Goal: Task Accomplishment & Management: Use online tool/utility

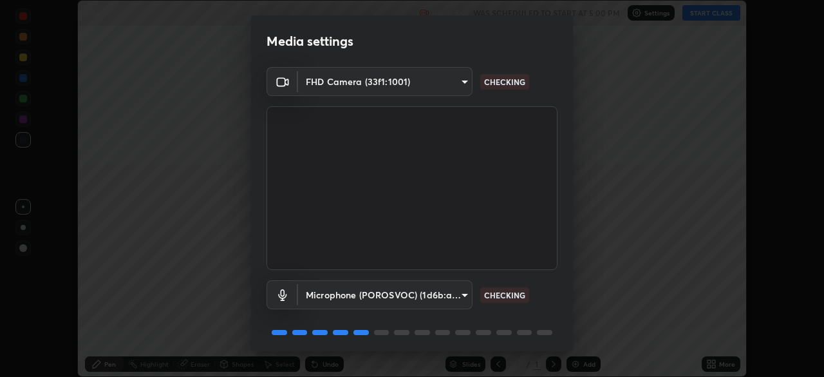
scroll to position [46, 0]
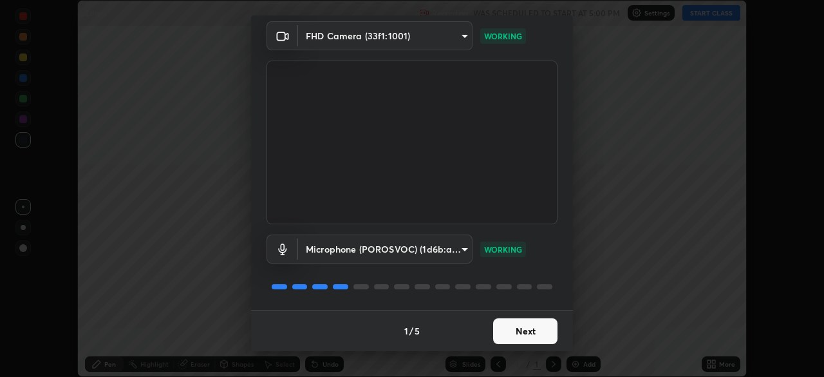
click at [535, 332] on button "Next" at bounding box center [525, 331] width 64 height 26
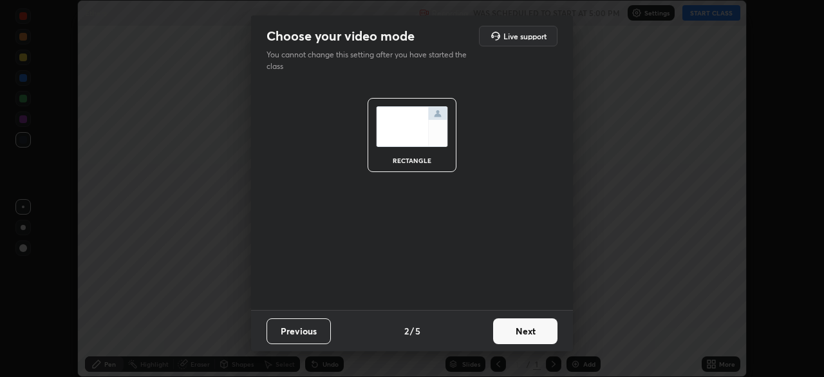
scroll to position [0, 0]
click at [535, 335] on button "Next" at bounding box center [525, 331] width 64 height 26
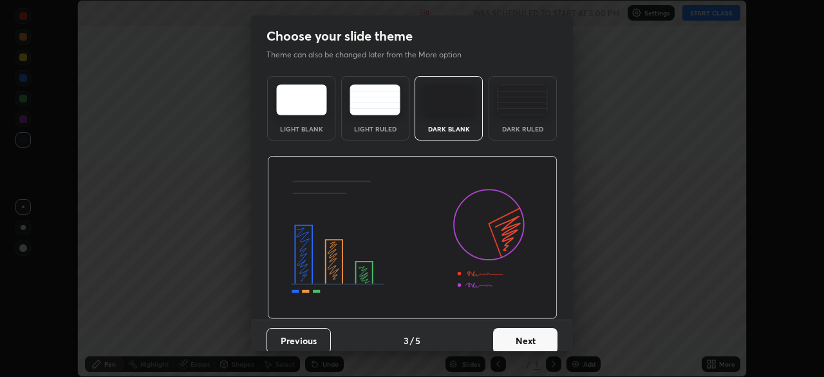
click at [537, 336] on button "Next" at bounding box center [525, 341] width 64 height 26
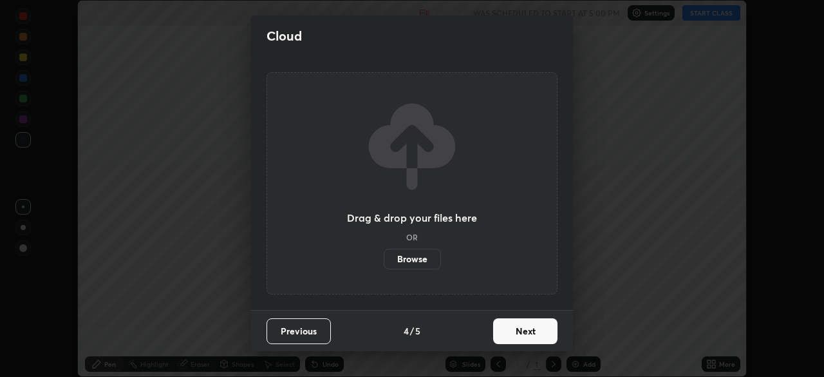
click at [537, 335] on button "Next" at bounding box center [525, 331] width 64 height 26
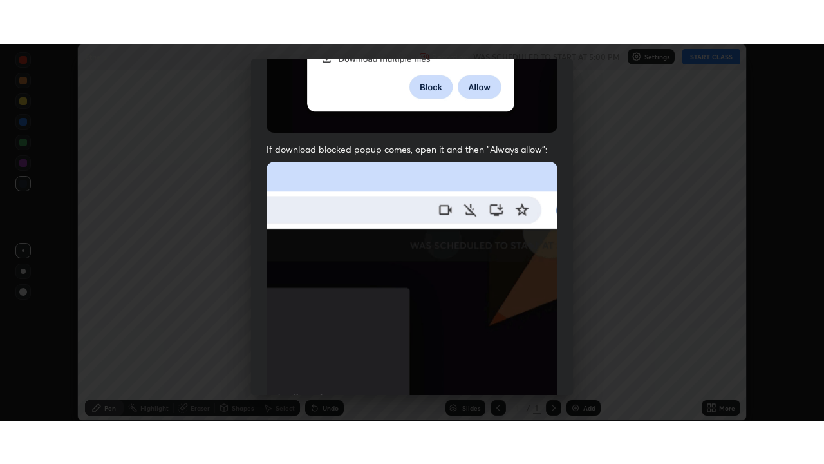
scroll to position [309, 0]
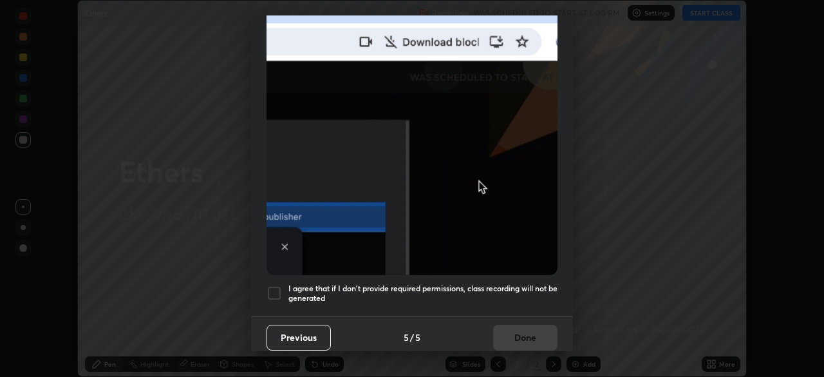
click at [518, 283] on h5 "I agree that if I don't provide required permissions, class recording will not …" at bounding box center [423, 293] width 269 height 20
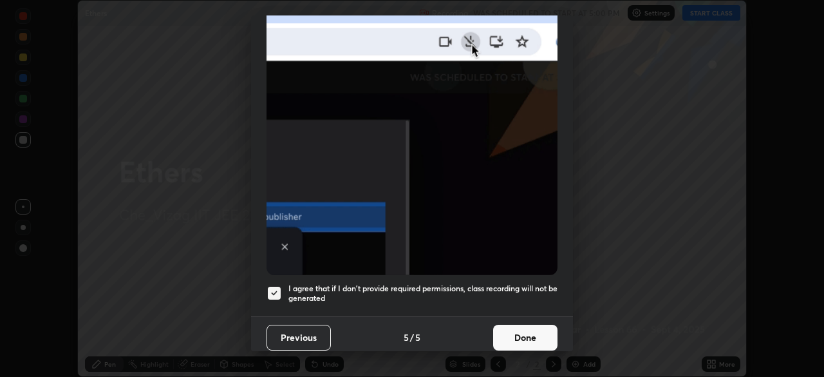
click at [525, 332] on button "Done" at bounding box center [525, 338] width 64 height 26
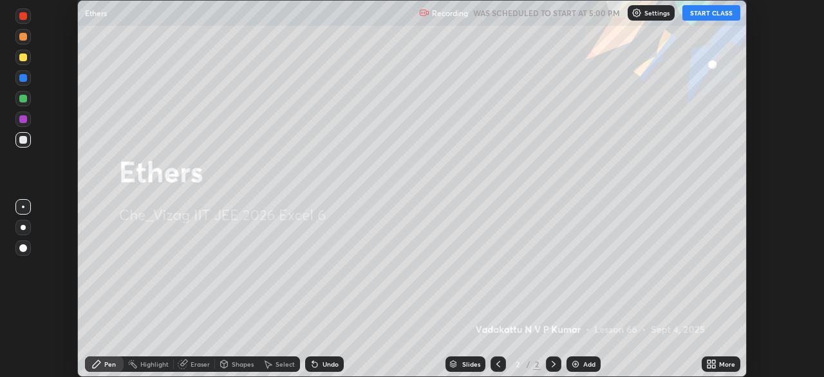
click at [716, 14] on button "START CLASS" at bounding box center [712, 12] width 58 height 15
click at [714, 361] on icon at bounding box center [713, 361] width 3 height 3
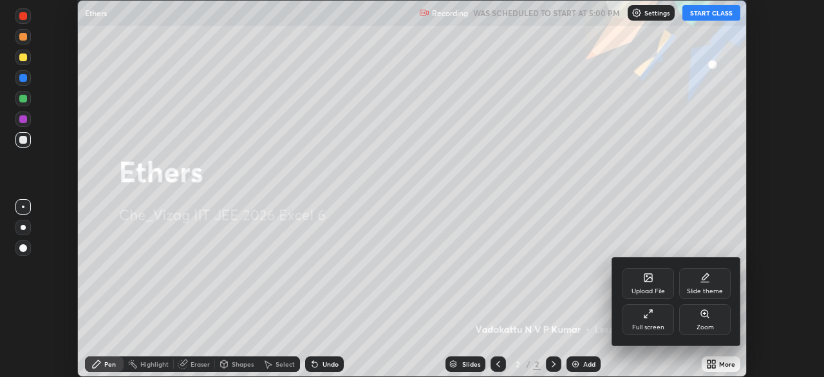
click at [651, 315] on icon at bounding box center [648, 314] width 10 height 10
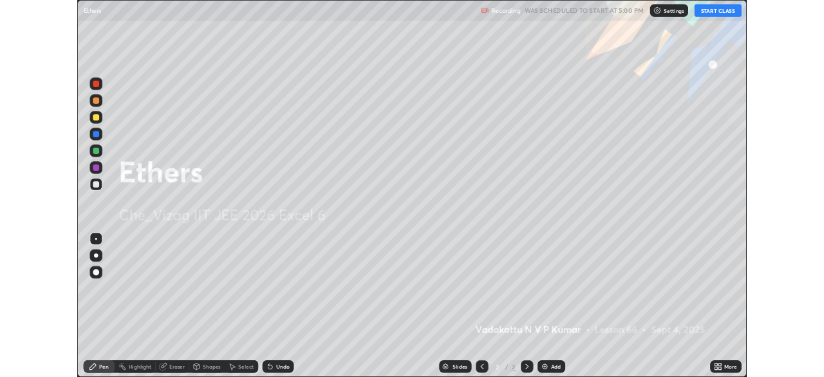
scroll to position [464, 824]
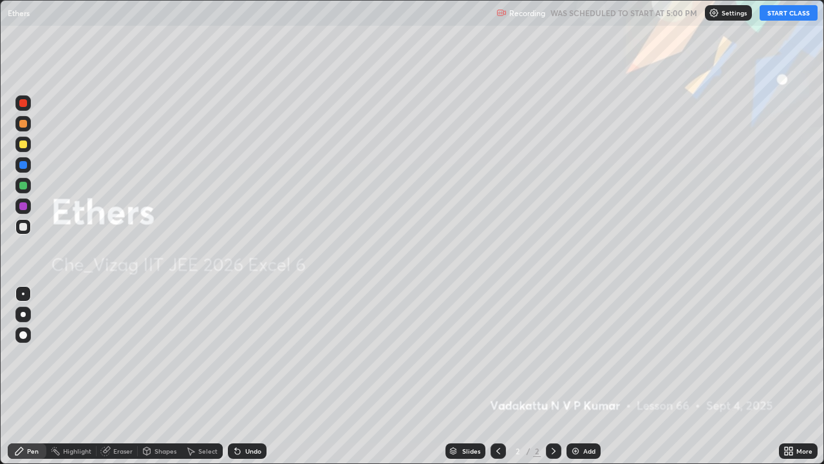
click at [578, 376] on img at bounding box center [576, 451] width 10 height 10
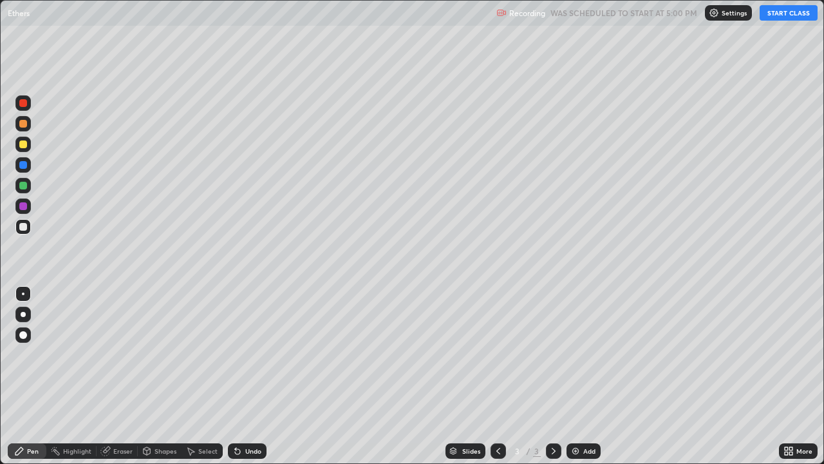
click at [790, 12] on button "START CLASS" at bounding box center [789, 12] width 58 height 15
click at [791, 15] on button "START CLASS" at bounding box center [789, 12] width 58 height 15
click at [792, 376] on icon at bounding box center [791, 453] width 3 height 3
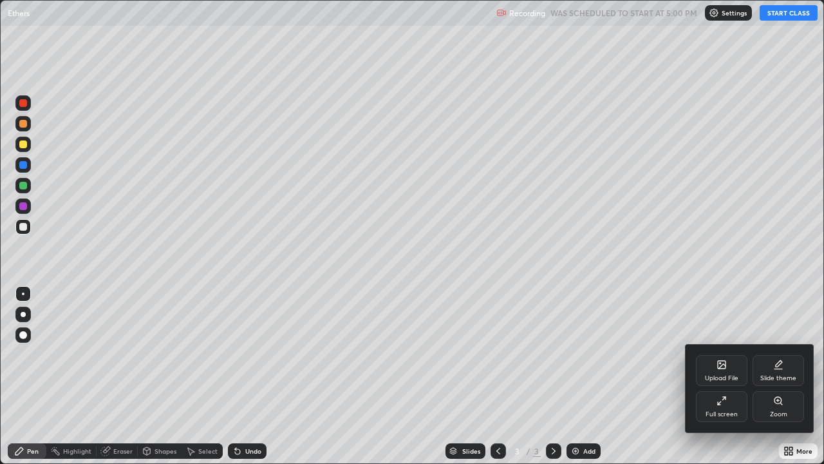
click at [720, 376] on icon at bounding box center [722, 400] width 10 height 10
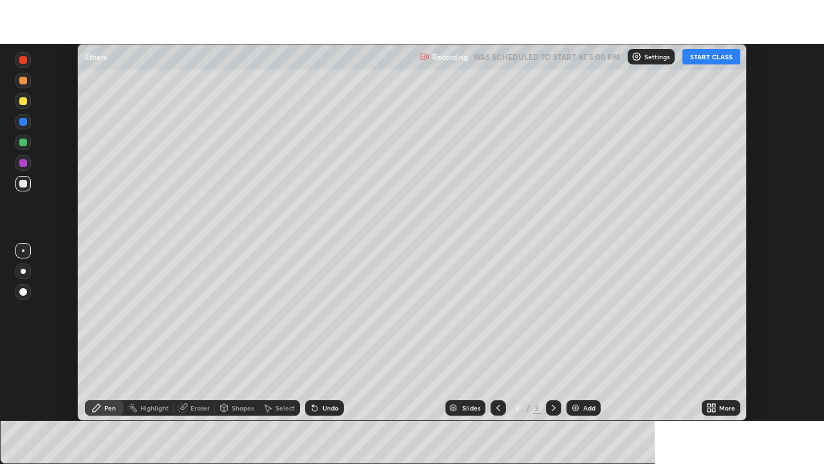
scroll to position [64036, 63588]
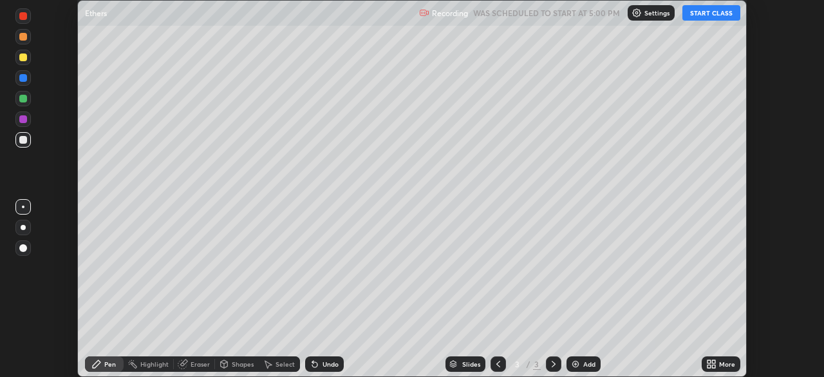
click at [716, 13] on button "START CLASS" at bounding box center [712, 12] width 58 height 15
click at [716, 17] on button "START CLASS" at bounding box center [712, 12] width 58 height 15
click at [721, 16] on button "START CLASS" at bounding box center [712, 12] width 58 height 15
click at [722, 14] on button "START CLASS" at bounding box center [712, 12] width 58 height 15
click at [716, 14] on button "START CLASS" at bounding box center [712, 12] width 58 height 15
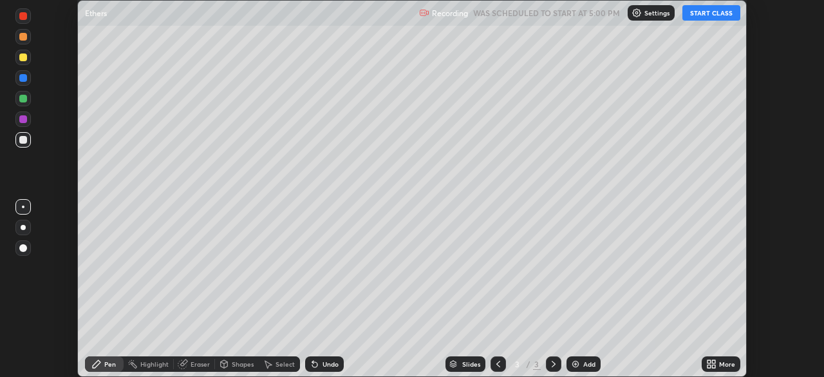
click at [716, 14] on button "START CLASS" at bounding box center [712, 12] width 58 height 15
click at [716, 13] on button "START CLASS" at bounding box center [712, 12] width 58 height 15
click at [714, 13] on button "START CLASS" at bounding box center [712, 12] width 58 height 15
click at [692, 15] on button "START CLASS" at bounding box center [712, 12] width 58 height 15
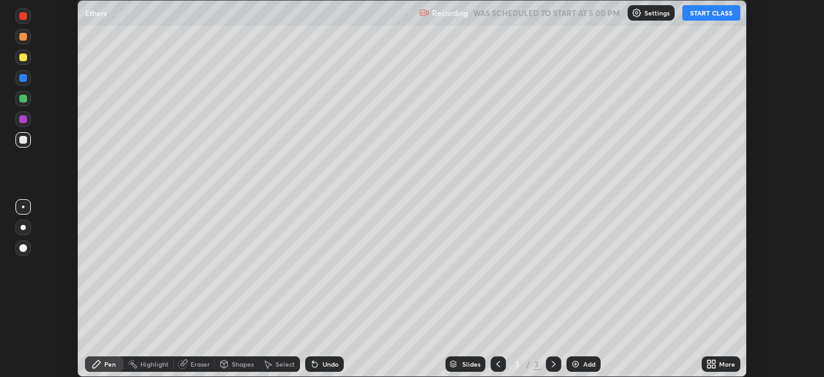
click at [689, 17] on button "START CLASS" at bounding box center [712, 12] width 58 height 15
click at [695, 15] on button "START CLASS" at bounding box center [712, 12] width 58 height 15
click at [698, 15] on button "START CLASS" at bounding box center [712, 12] width 58 height 15
click at [698, 17] on button "START CLASS" at bounding box center [712, 12] width 58 height 15
click at [701, 15] on button "START CLASS" at bounding box center [712, 12] width 58 height 15
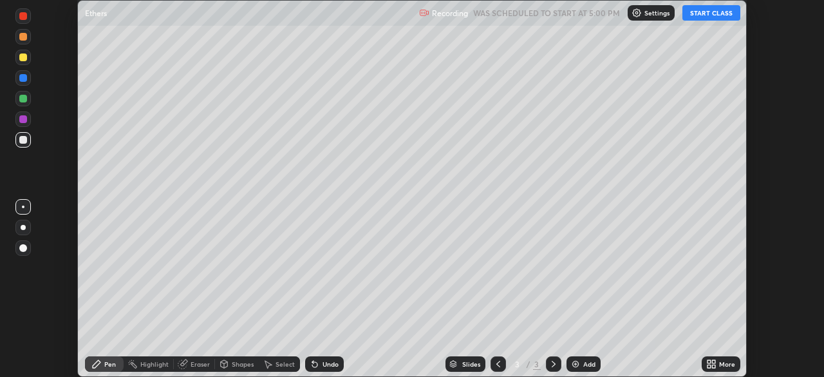
click at [701, 15] on button "START CLASS" at bounding box center [712, 12] width 58 height 15
click at [706, 16] on button "START CLASS" at bounding box center [712, 12] width 58 height 15
click at [709, 15] on button "START CLASS" at bounding box center [712, 12] width 58 height 15
click at [722, 14] on button "START CLASS" at bounding box center [712, 12] width 58 height 15
click at [716, 365] on icon at bounding box center [712, 364] width 10 height 10
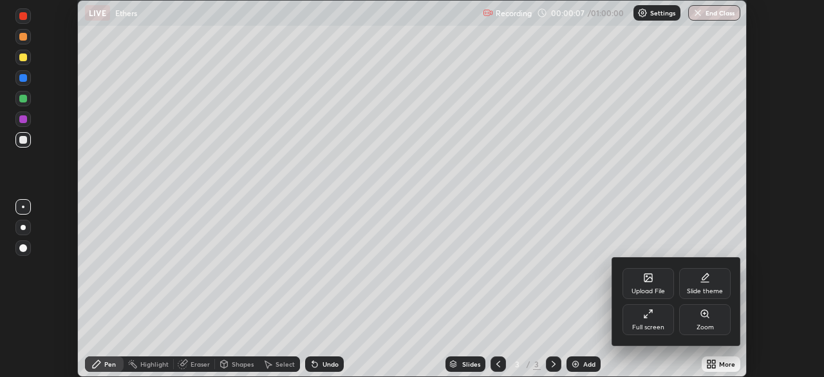
click at [653, 318] on icon at bounding box center [648, 314] width 10 height 10
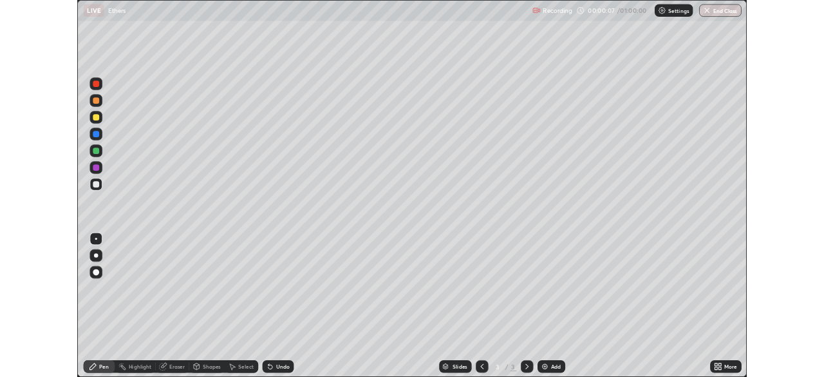
scroll to position [464, 824]
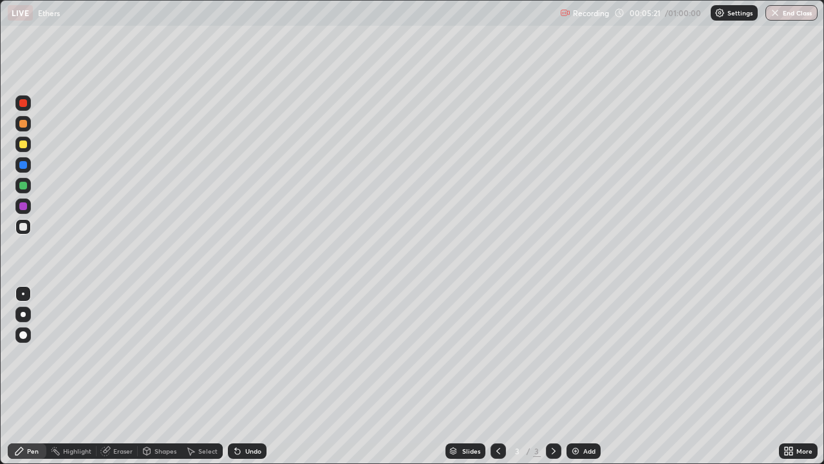
click at [28, 146] on div at bounding box center [22, 144] width 15 height 15
click at [23, 230] on div at bounding box center [23, 227] width 8 height 8
click at [125, 376] on div "Eraser" at bounding box center [122, 451] width 19 height 6
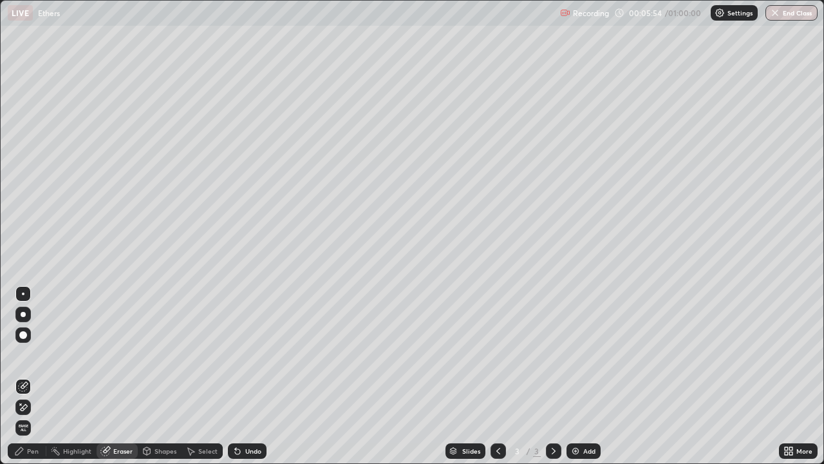
click at [21, 336] on div at bounding box center [23, 335] width 8 height 8
click at [23, 294] on div at bounding box center [23, 293] width 3 height 3
click at [33, 376] on div "Pen" at bounding box center [33, 451] width 12 height 6
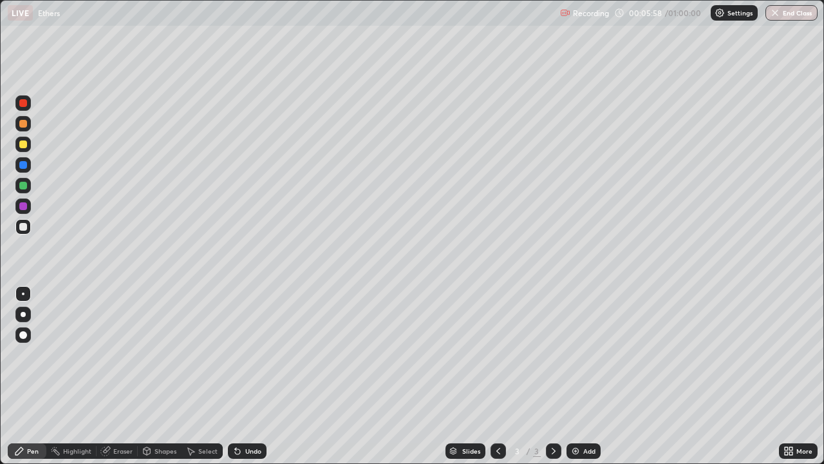
click at [24, 148] on div at bounding box center [23, 144] width 8 height 8
click at [129, 376] on div "Eraser" at bounding box center [117, 450] width 41 height 15
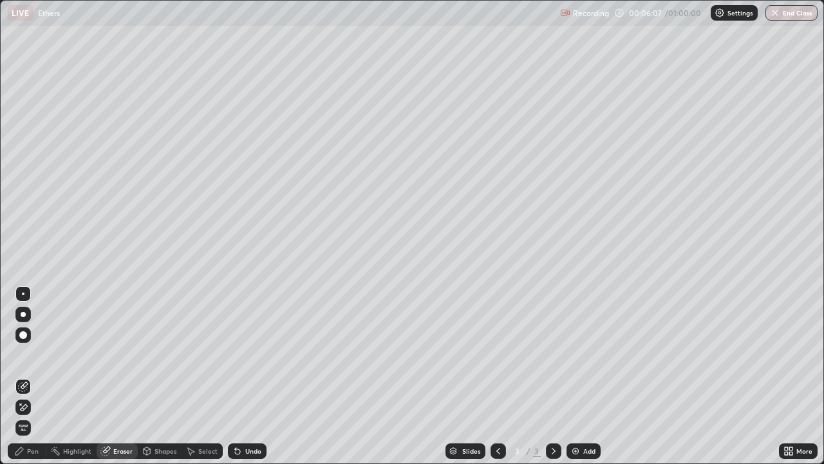
click at [34, 376] on div "Pen" at bounding box center [33, 451] width 12 height 6
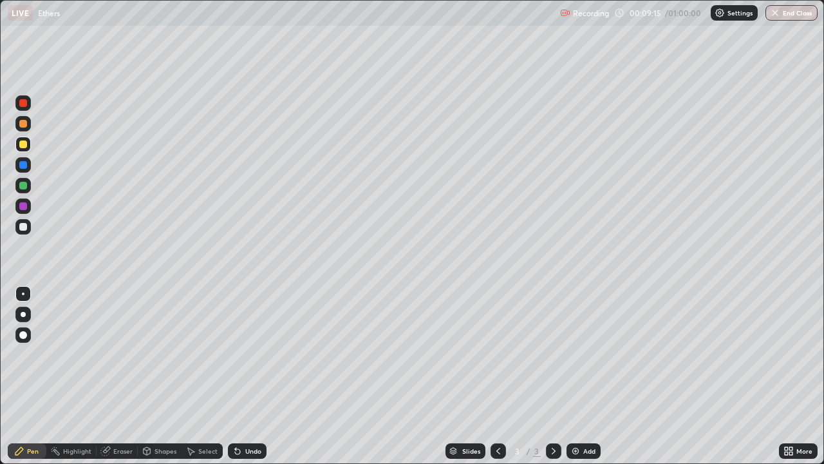
click at [207, 376] on div "Select" at bounding box center [207, 451] width 19 height 6
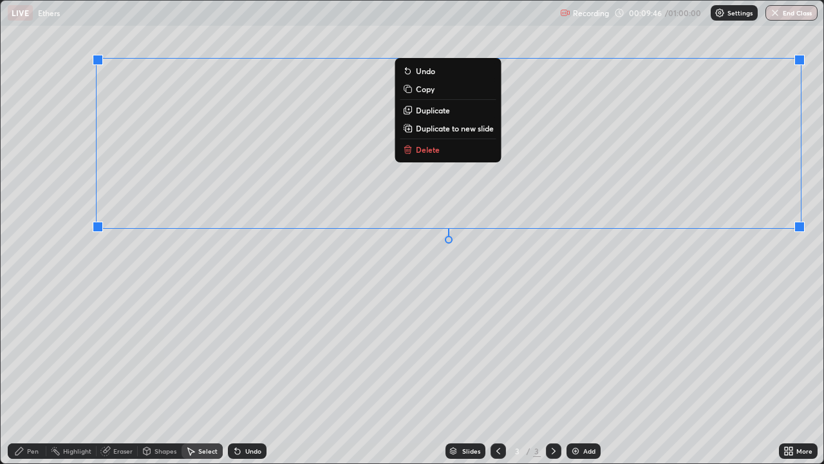
click at [430, 151] on p "Delete" at bounding box center [428, 149] width 24 height 10
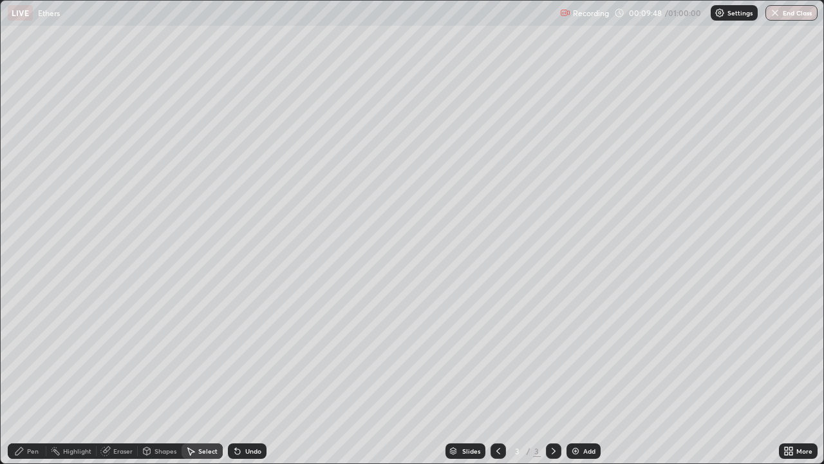
click at [125, 376] on div "Eraser" at bounding box center [117, 450] width 41 height 15
click at [38, 376] on div "Pen" at bounding box center [33, 451] width 12 height 6
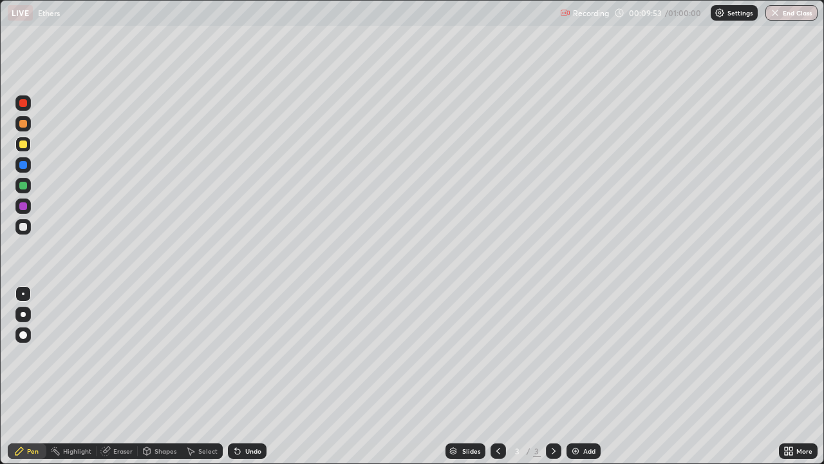
click at [21, 227] on div at bounding box center [23, 227] width 8 height 8
click at [207, 376] on div "Select" at bounding box center [207, 451] width 19 height 6
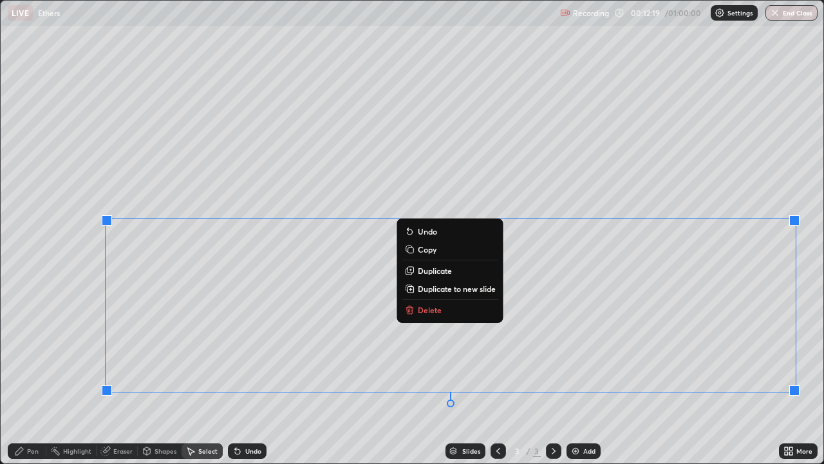
click at [427, 310] on p "Delete" at bounding box center [430, 310] width 24 height 10
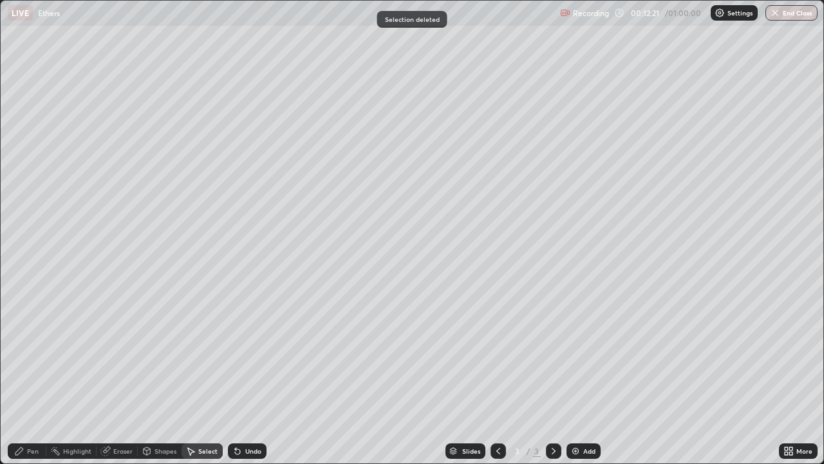
click at [126, 376] on div "Eraser" at bounding box center [122, 451] width 19 height 6
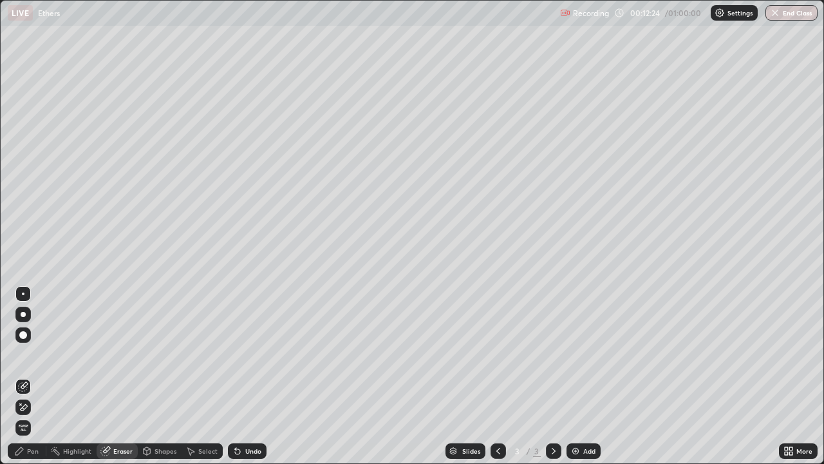
click at [39, 376] on div "Pen" at bounding box center [27, 450] width 39 height 15
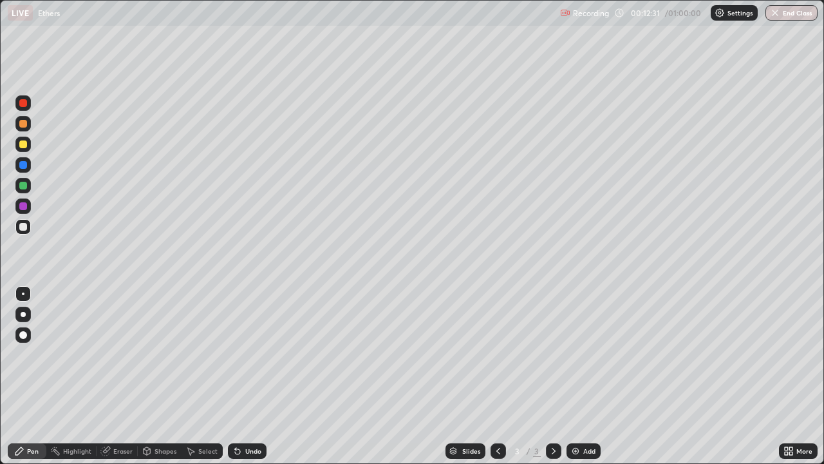
click at [25, 146] on div at bounding box center [23, 144] width 8 height 8
click at [28, 227] on div at bounding box center [22, 226] width 15 height 15
click at [29, 148] on div at bounding box center [22, 144] width 15 height 15
click at [24, 230] on div at bounding box center [23, 227] width 8 height 8
click at [209, 376] on div "Select" at bounding box center [207, 451] width 19 height 6
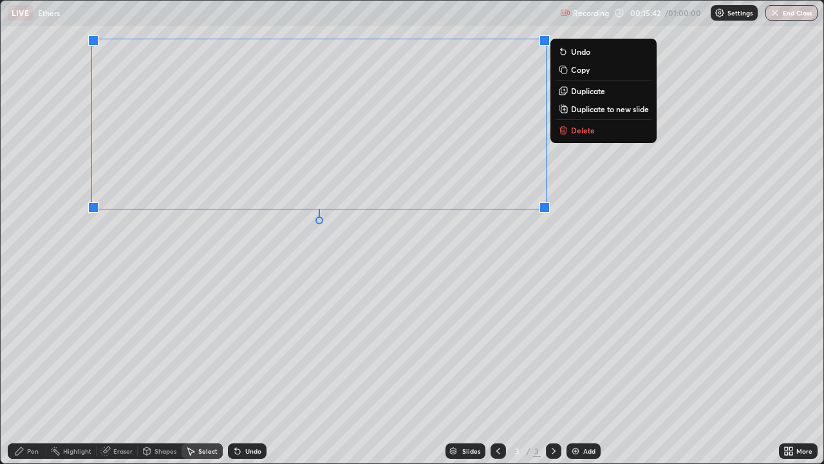
click at [567, 131] on icon at bounding box center [563, 130] width 10 height 10
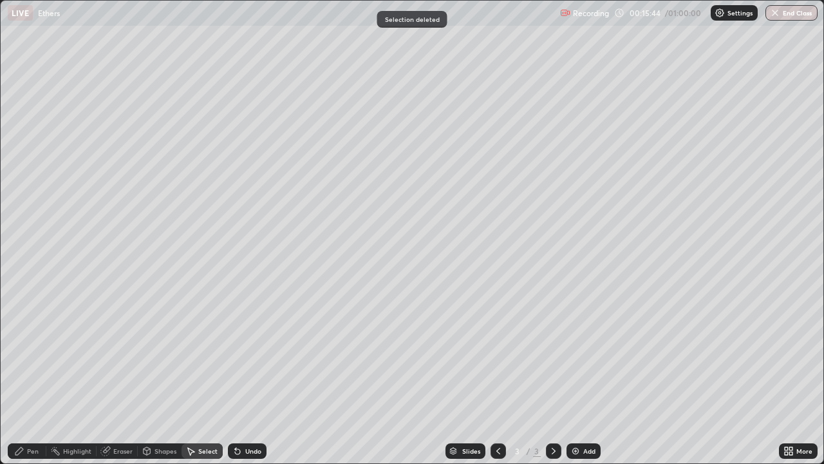
click at [127, 376] on div "Eraser" at bounding box center [122, 451] width 19 height 6
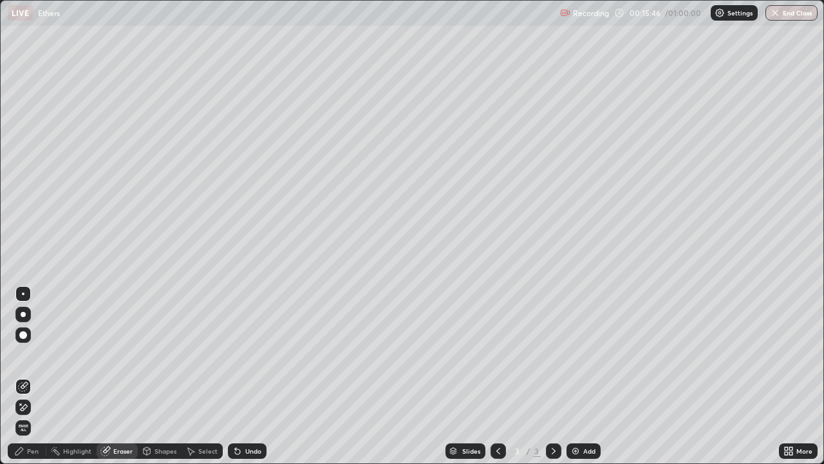
click at [37, 376] on div "Pen" at bounding box center [33, 451] width 12 height 6
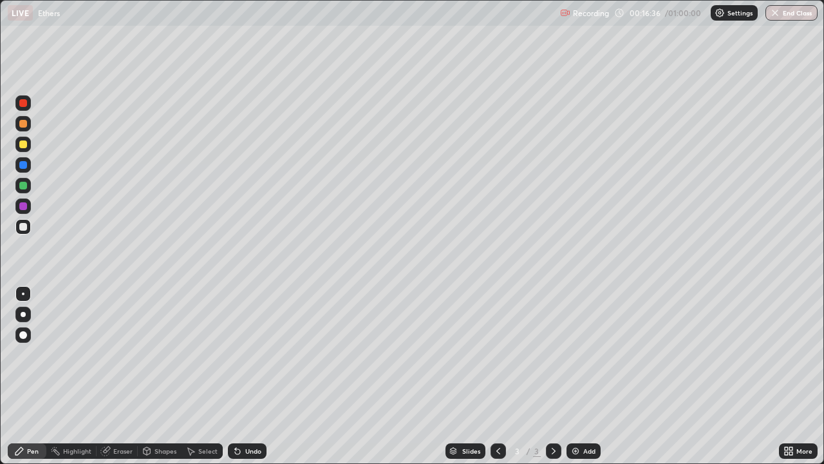
click at [129, 376] on div "Eraser" at bounding box center [122, 451] width 19 height 6
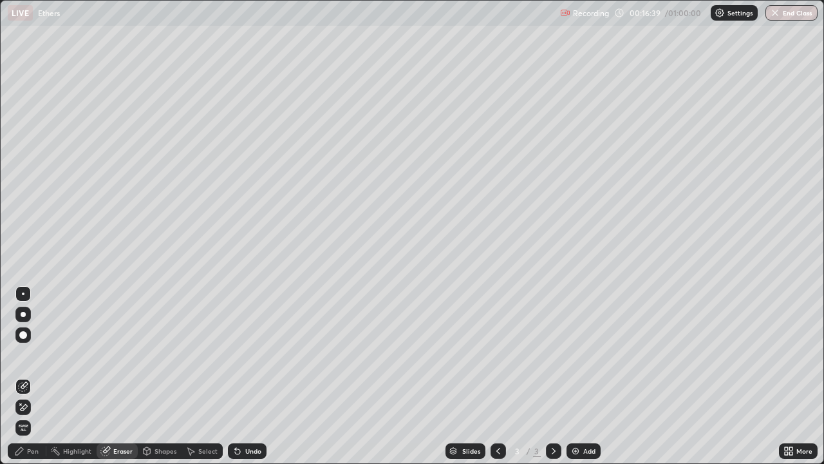
click at [212, 376] on div "Select" at bounding box center [207, 451] width 19 height 6
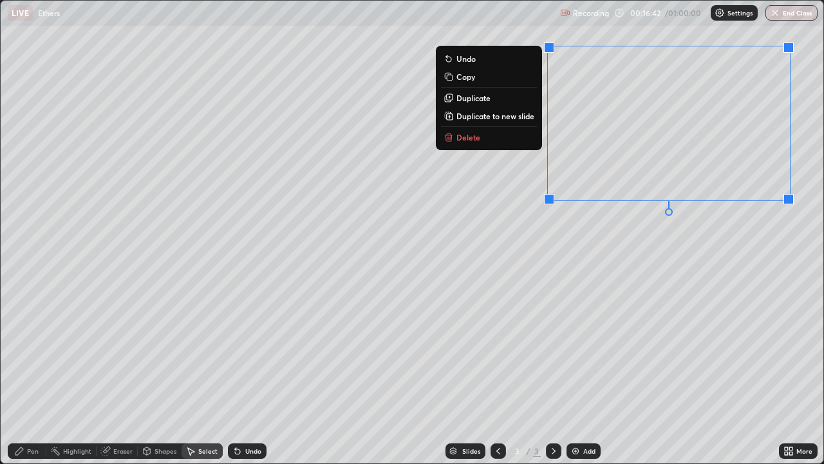
click at [475, 139] on p "Delete" at bounding box center [469, 137] width 24 height 10
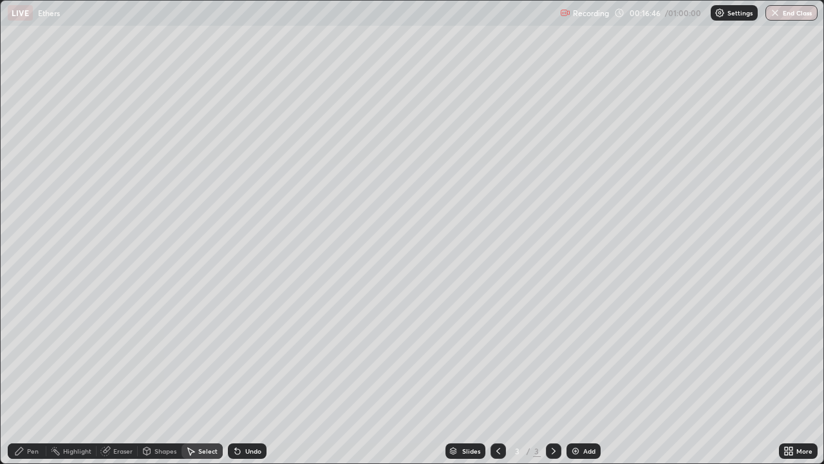
click at [29, 376] on div "Pen" at bounding box center [27, 450] width 39 height 15
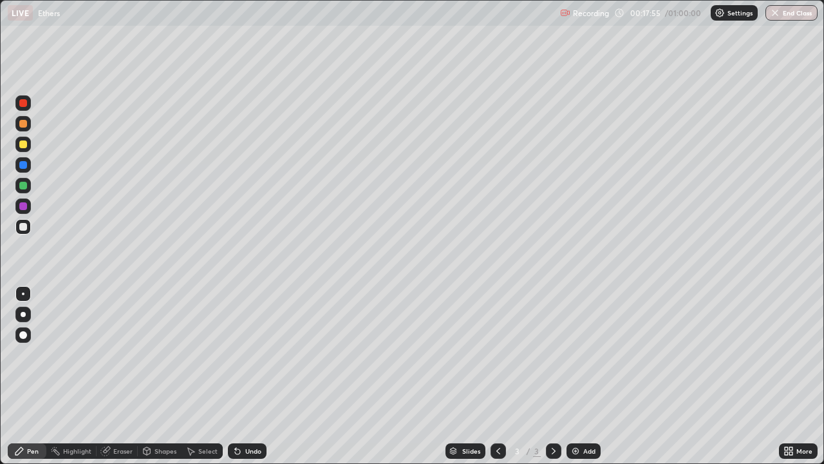
click at [129, 376] on div "Eraser" at bounding box center [122, 451] width 19 height 6
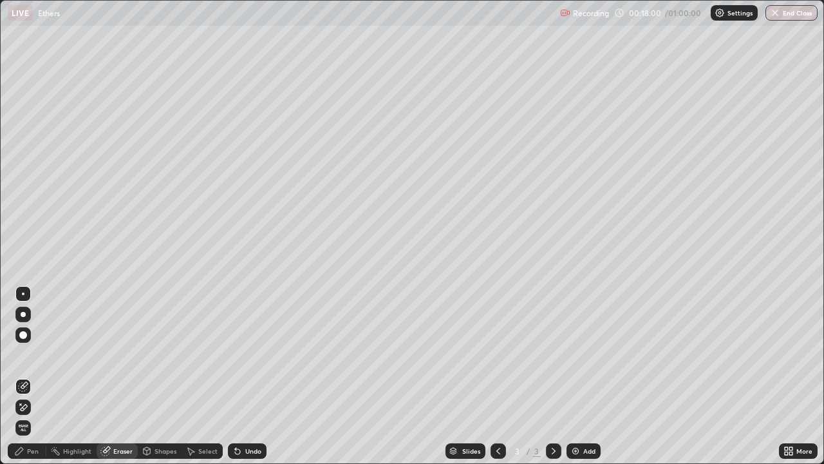
click at [40, 376] on div "Pen" at bounding box center [27, 450] width 39 height 15
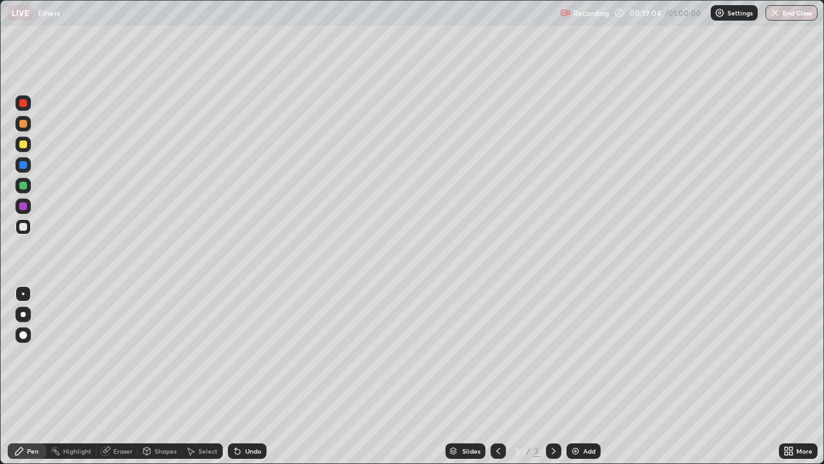
click at [129, 376] on div "Eraser" at bounding box center [117, 450] width 41 height 15
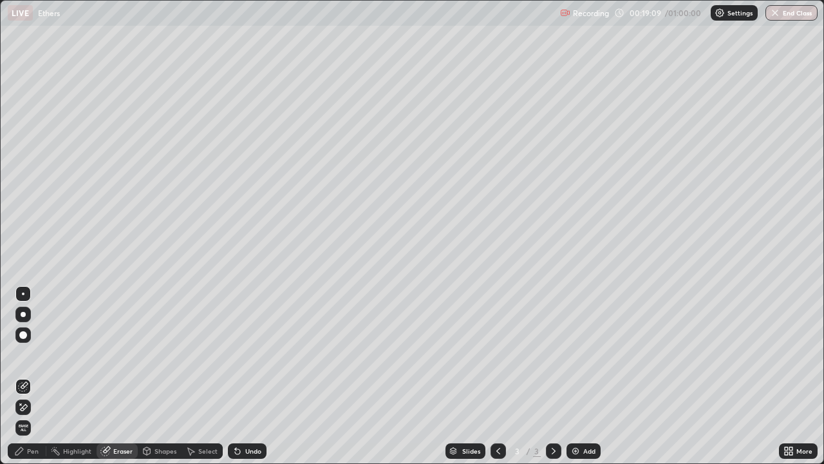
click at [35, 376] on div "Pen" at bounding box center [33, 451] width 12 height 6
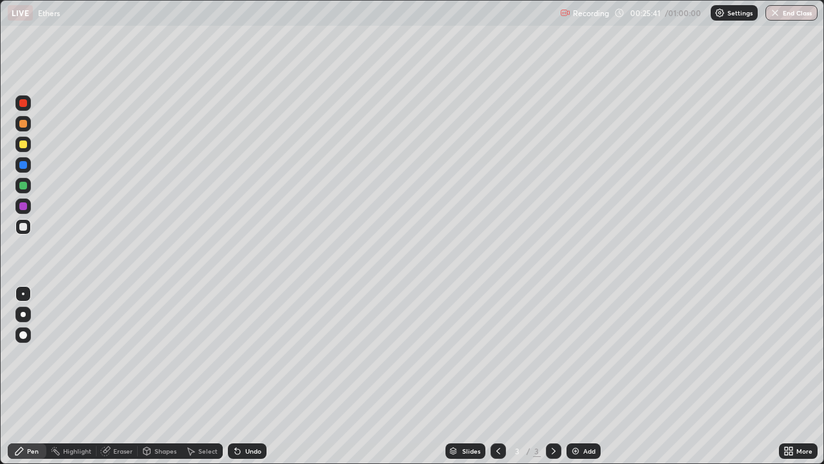
click at [575, 376] on img at bounding box center [576, 451] width 10 height 10
click at [28, 145] on div at bounding box center [22, 144] width 15 height 15
click at [25, 229] on div at bounding box center [23, 227] width 8 height 8
click at [207, 376] on div "Select" at bounding box center [207, 451] width 19 height 6
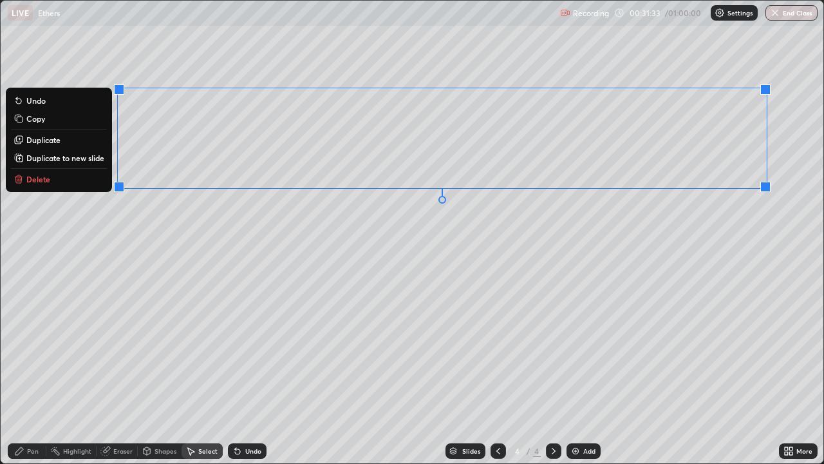
click at [41, 178] on p "Delete" at bounding box center [38, 179] width 24 height 10
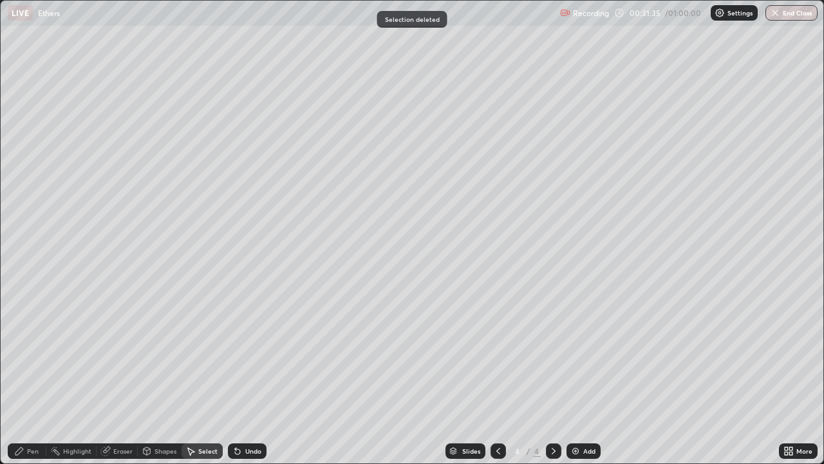
click at [35, 376] on div "Pen" at bounding box center [33, 451] width 12 height 6
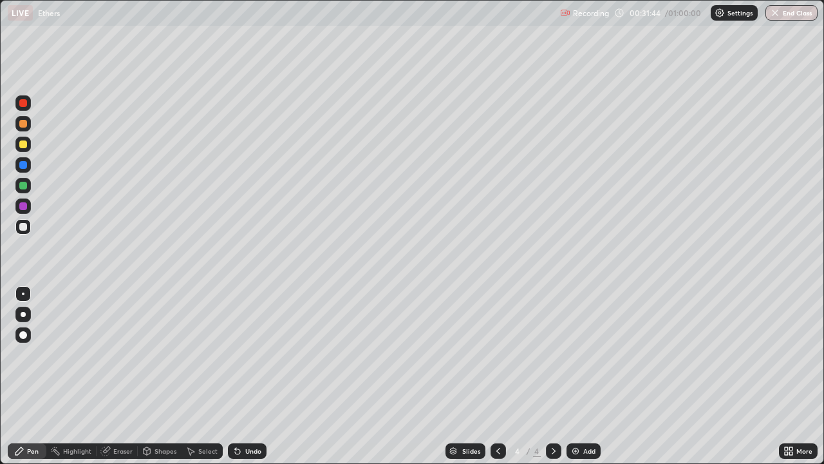
click at [117, 376] on div "Eraser" at bounding box center [122, 451] width 19 height 6
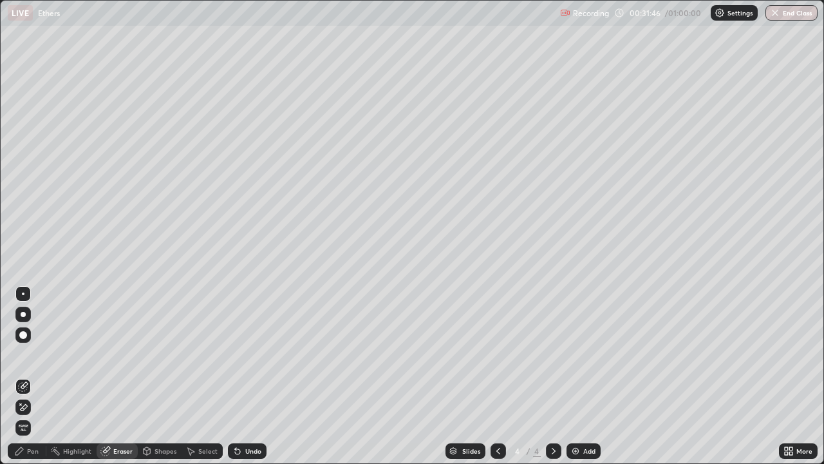
click at [28, 376] on div "Pen" at bounding box center [33, 451] width 12 height 6
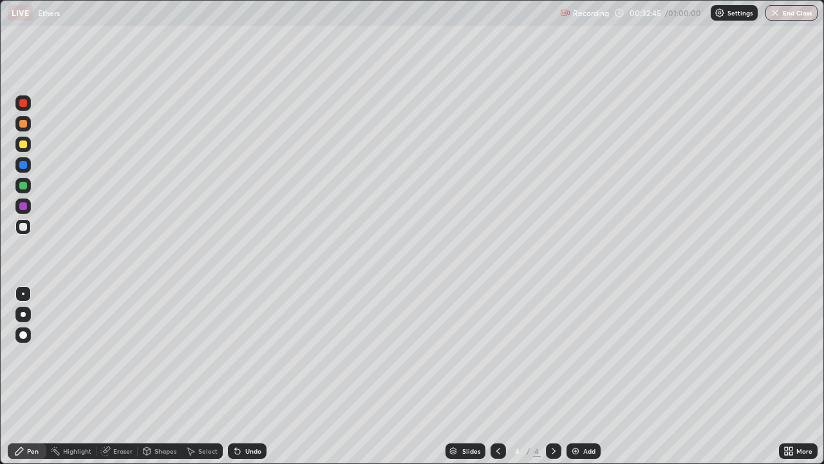
click at [26, 144] on div at bounding box center [23, 144] width 8 height 8
click at [23, 227] on div at bounding box center [23, 227] width 8 height 8
click at [208, 376] on div "Select" at bounding box center [207, 451] width 19 height 6
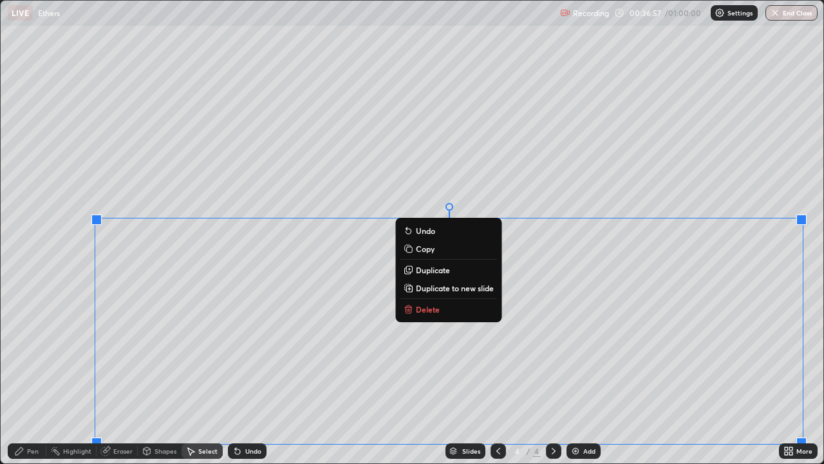
click at [425, 307] on p "Delete" at bounding box center [428, 309] width 24 height 10
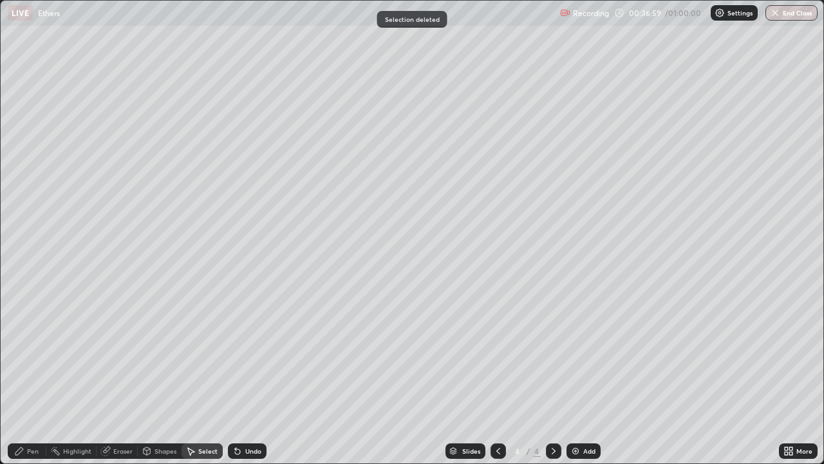
click at [40, 376] on div "Pen" at bounding box center [27, 450] width 39 height 15
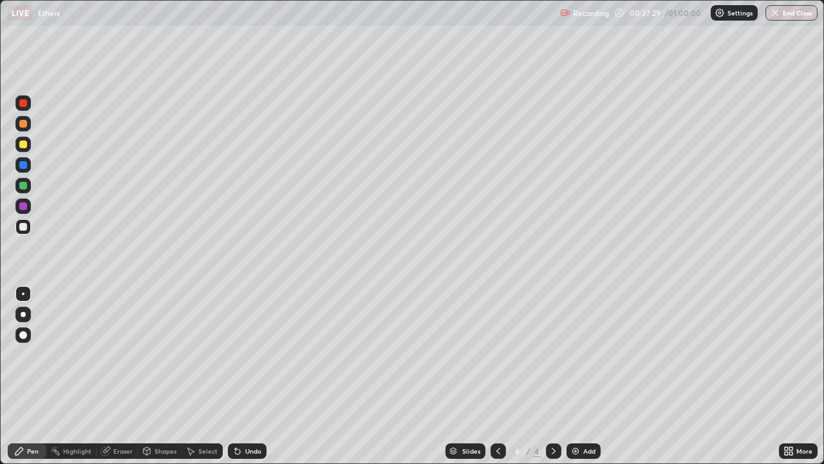
click at [122, 376] on div "Eraser" at bounding box center [122, 451] width 19 height 6
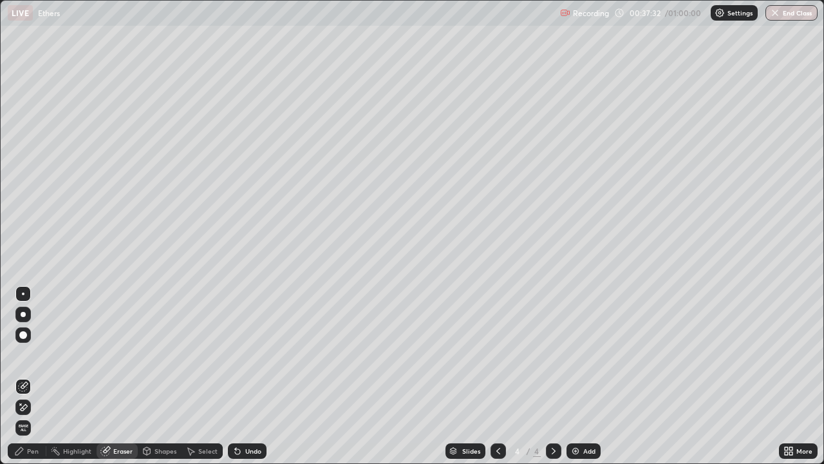
click at [37, 376] on div "Pen" at bounding box center [33, 451] width 12 height 6
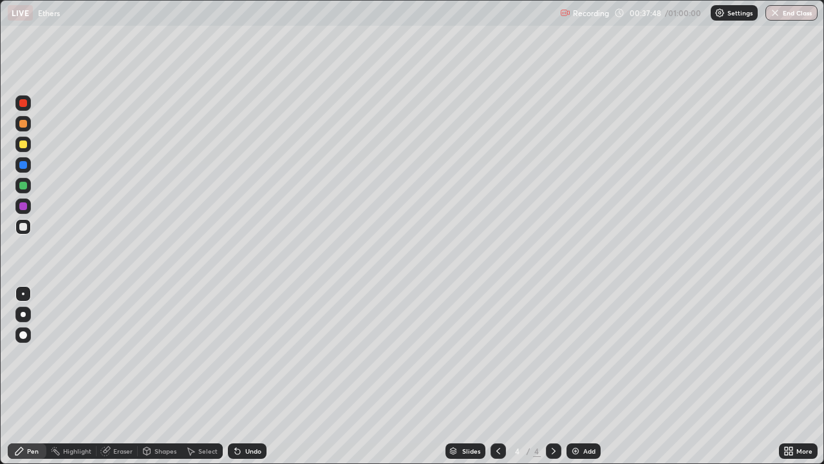
click at [122, 376] on div "Eraser" at bounding box center [122, 451] width 19 height 6
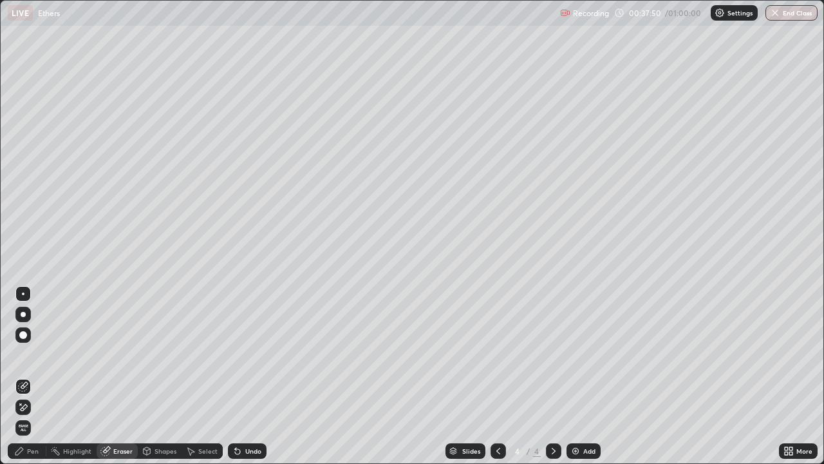
click at [39, 376] on div "Pen" at bounding box center [27, 450] width 39 height 15
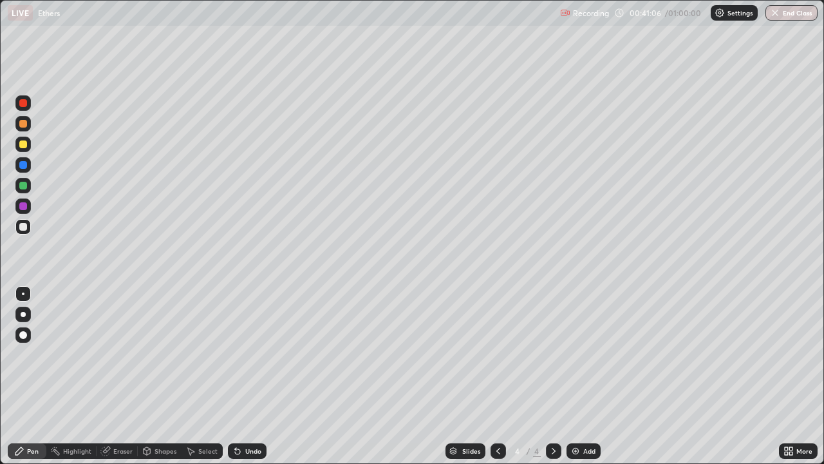
click at [578, 376] on img at bounding box center [576, 451] width 10 height 10
click at [28, 142] on div at bounding box center [22, 144] width 15 height 15
click at [23, 227] on div at bounding box center [23, 227] width 8 height 8
click at [117, 376] on div "Eraser" at bounding box center [122, 451] width 19 height 6
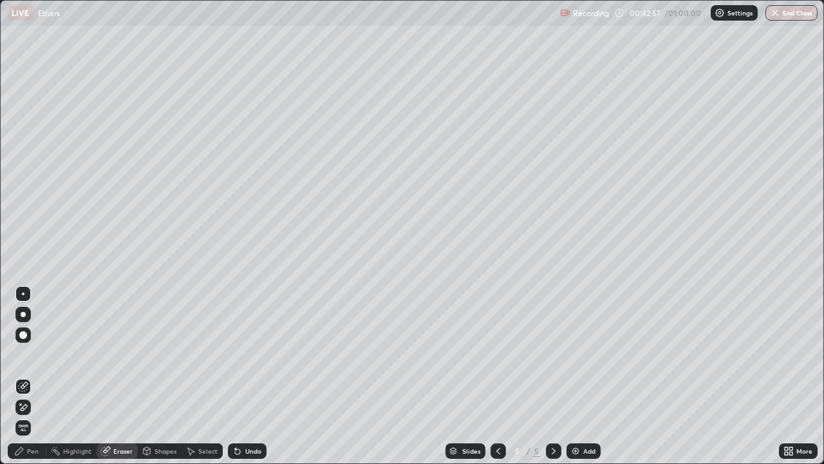
click at [29, 376] on div "Pen" at bounding box center [33, 451] width 12 height 6
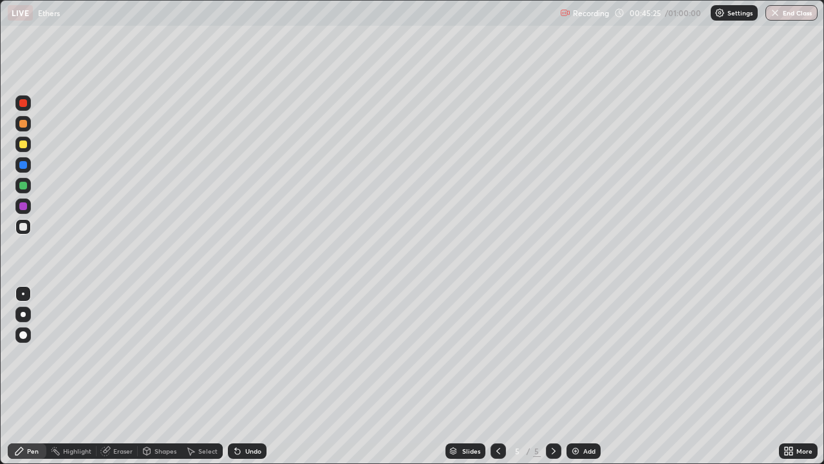
click at [247, 376] on div "Undo" at bounding box center [253, 451] width 16 height 6
click at [210, 376] on div "Select" at bounding box center [207, 451] width 19 height 6
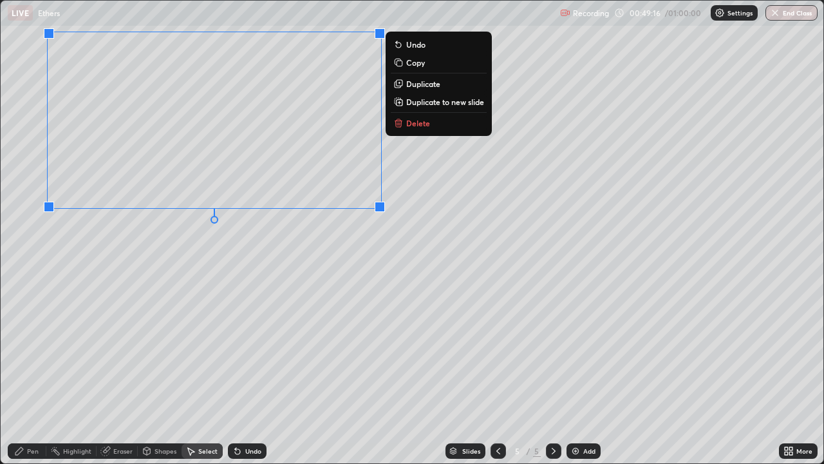
click at [397, 124] on icon at bounding box center [397, 123] width 0 height 3
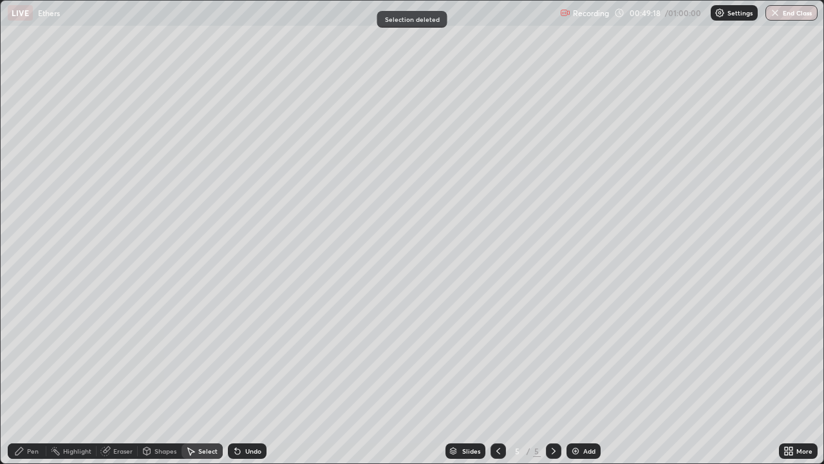
click at [120, 376] on div "Eraser" at bounding box center [122, 451] width 19 height 6
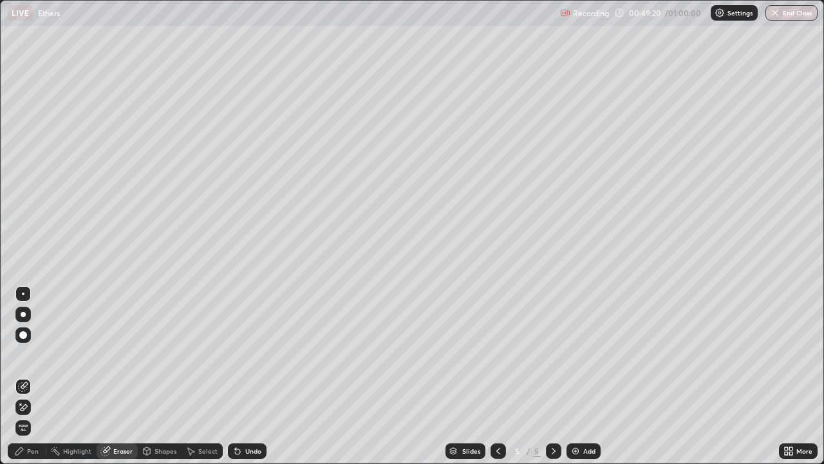
click at [33, 376] on div "Pen" at bounding box center [33, 451] width 12 height 6
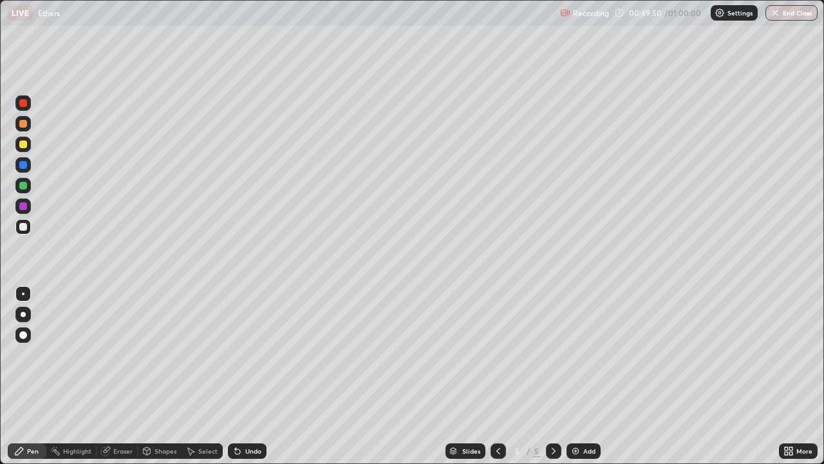
click at [118, 376] on div "Eraser" at bounding box center [122, 451] width 19 height 6
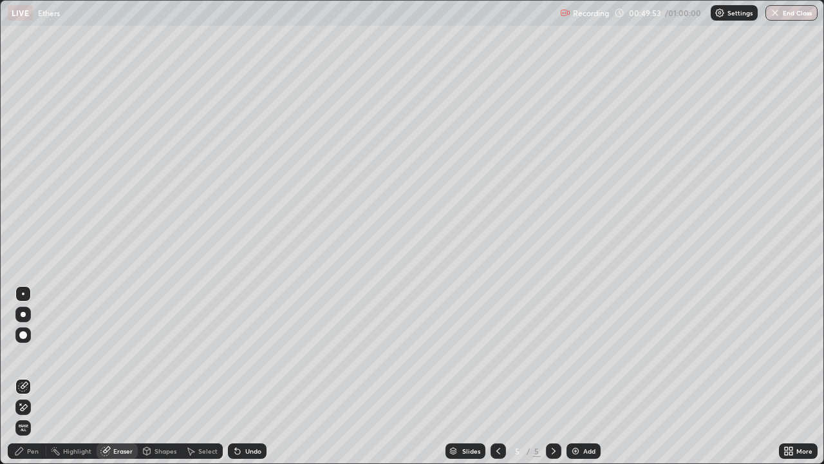
click at [200, 376] on div "Select" at bounding box center [207, 451] width 19 height 6
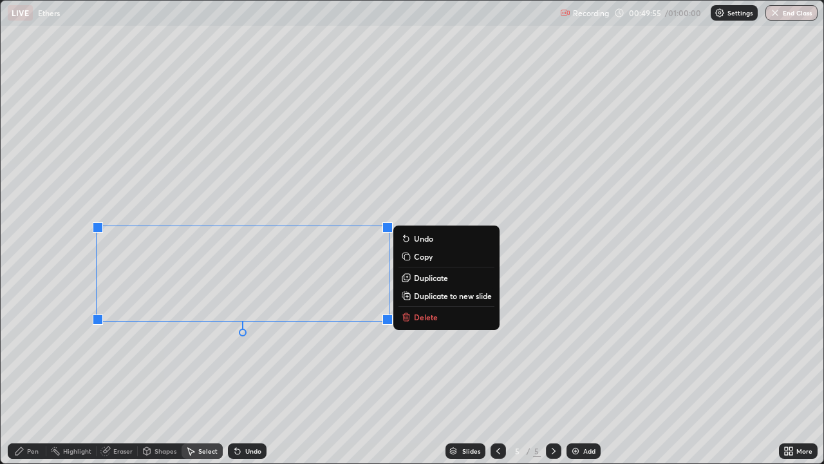
click at [420, 318] on p "Delete" at bounding box center [426, 317] width 24 height 10
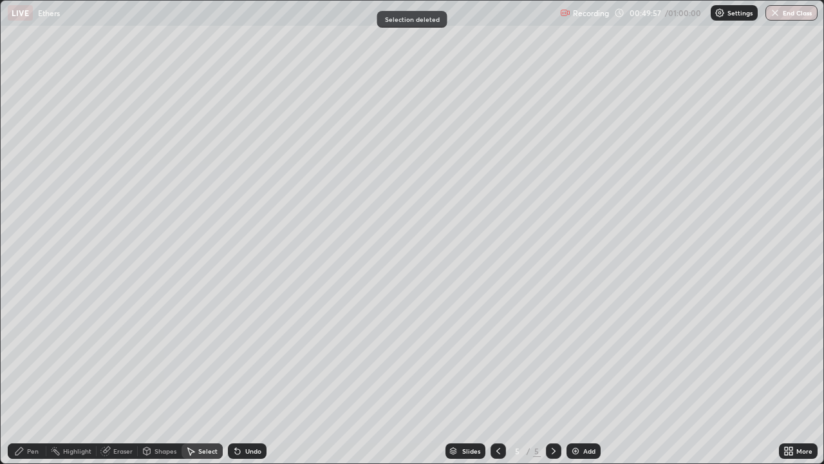
click at [121, 376] on div "Eraser" at bounding box center [122, 451] width 19 height 6
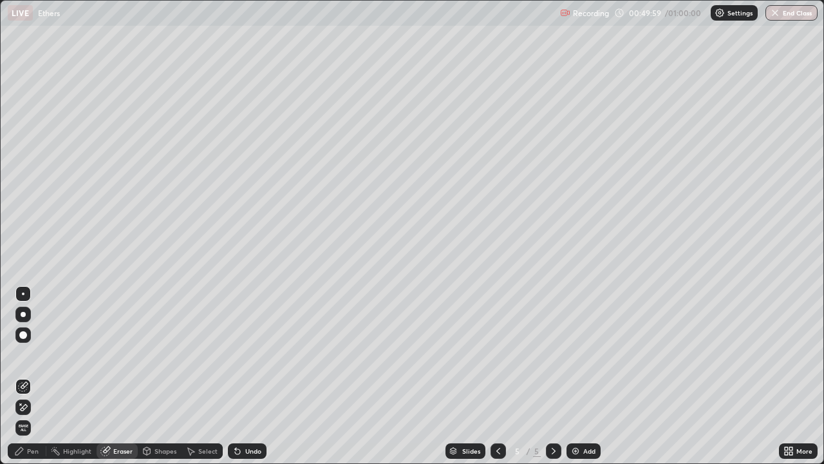
click at [30, 376] on div "Pen" at bounding box center [27, 450] width 39 height 15
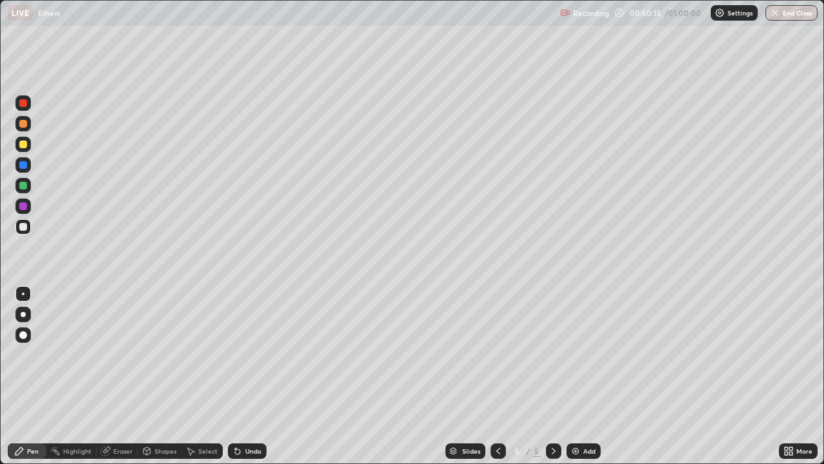
click at [201, 376] on div "Select" at bounding box center [207, 451] width 19 height 6
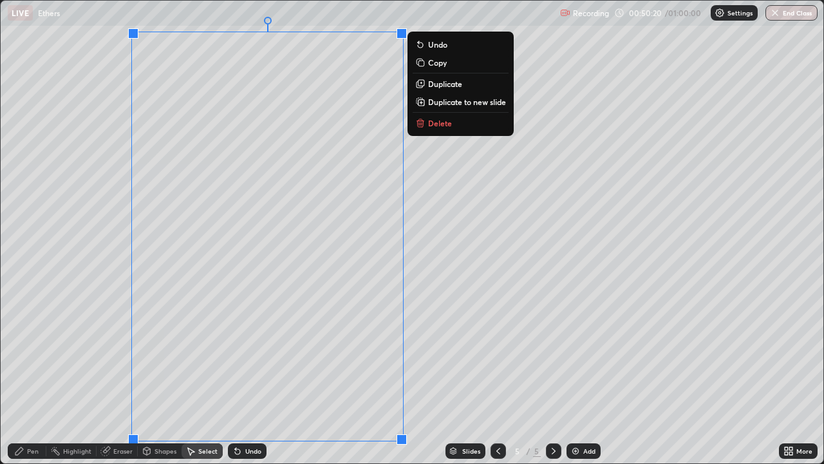
click at [313, 280] on div "0 ° Undo Copy Duplicate Duplicate to new slide Delete" at bounding box center [412, 232] width 823 height 462
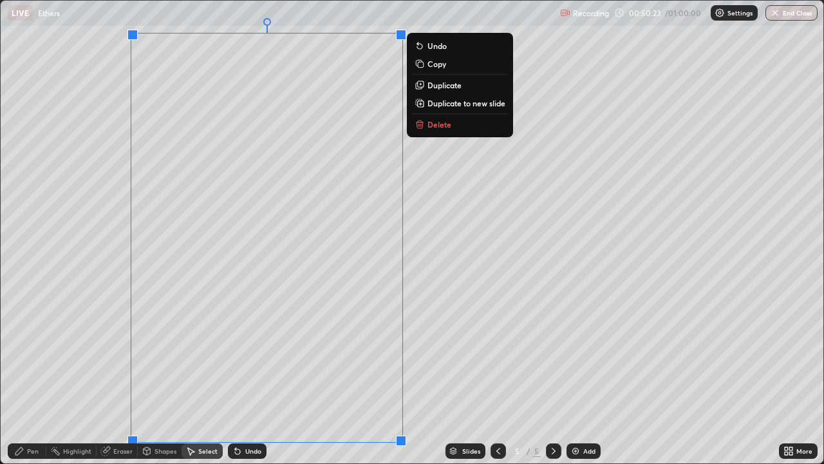
click at [45, 310] on div "0 ° Undo Copy Duplicate Duplicate to new slide Delete" at bounding box center [412, 232] width 823 height 462
click at [426, 126] on button "Delete" at bounding box center [460, 124] width 96 height 15
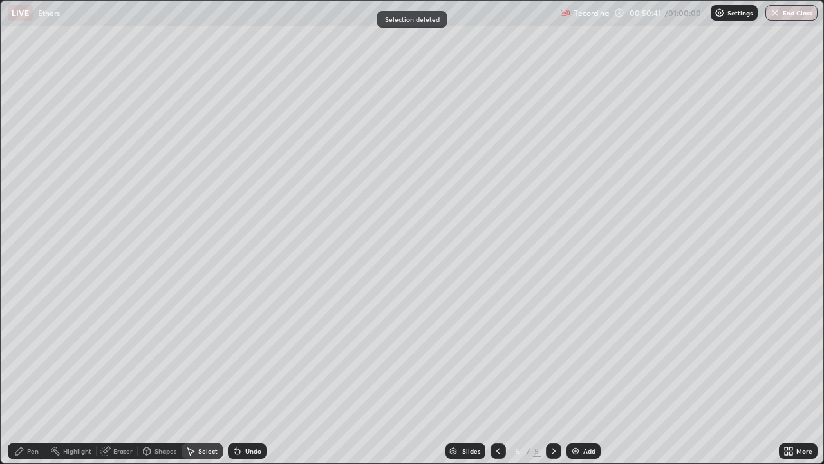
click at [34, 376] on div "Pen" at bounding box center [33, 451] width 12 height 6
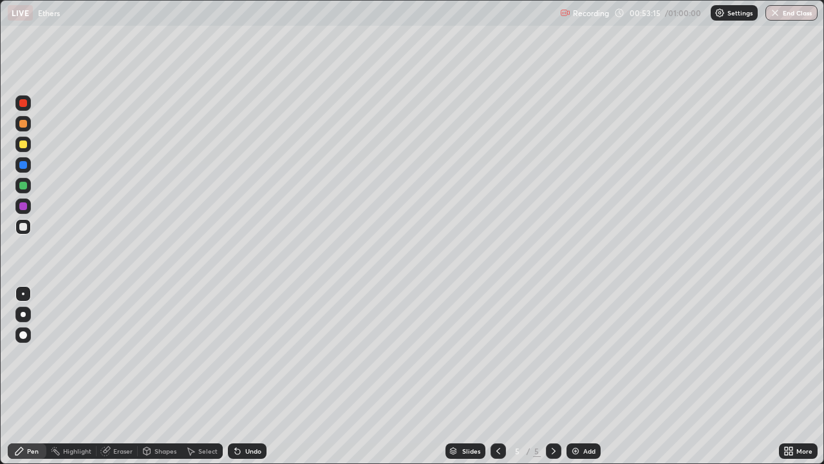
click at [796, 11] on button "End Class" at bounding box center [792, 12] width 52 height 15
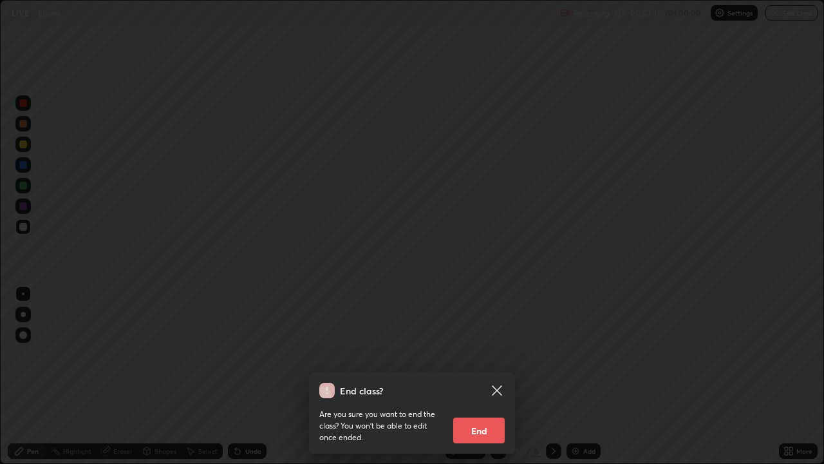
click at [479, 376] on button "End" at bounding box center [479, 430] width 52 height 26
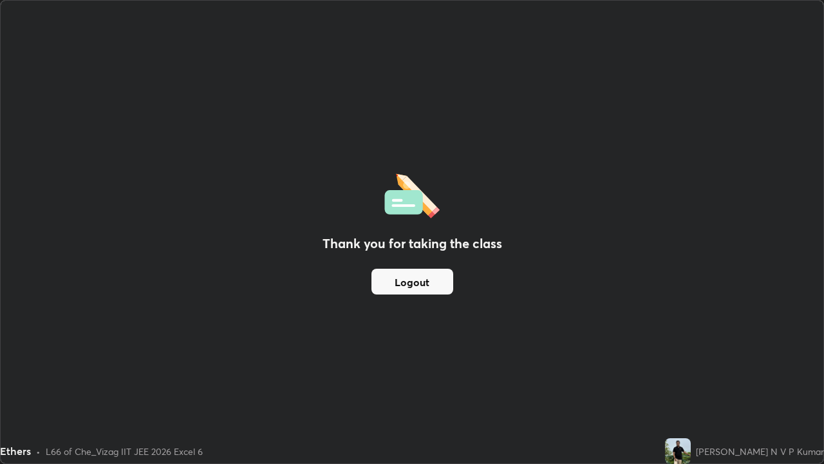
click at [439, 283] on button "Logout" at bounding box center [413, 282] width 82 height 26
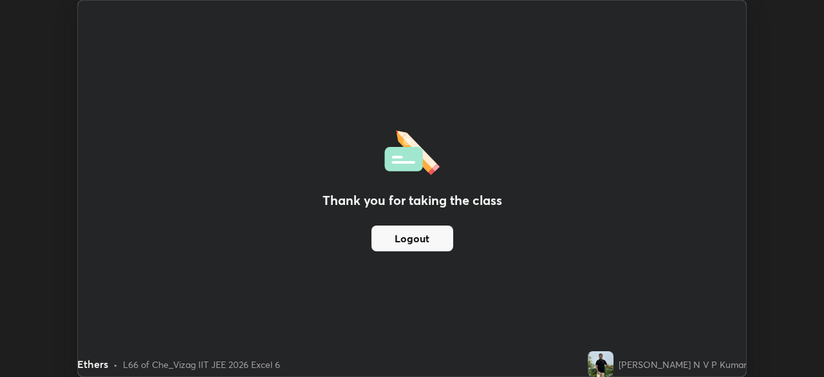
scroll to position [64036, 63588]
